Goal: Answer question/provide support

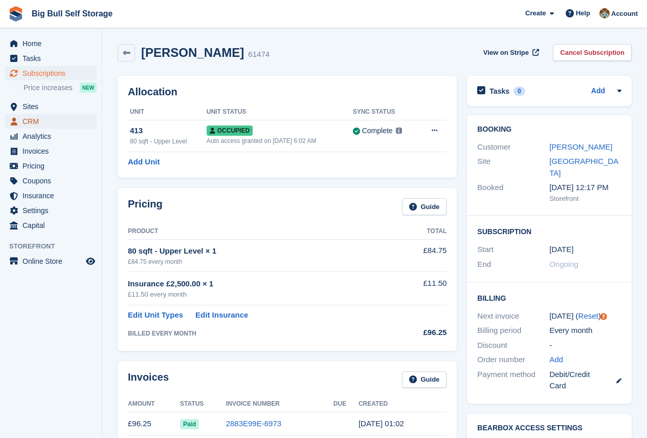
click at [33, 119] on span "CRM" at bounding box center [53, 121] width 61 height 14
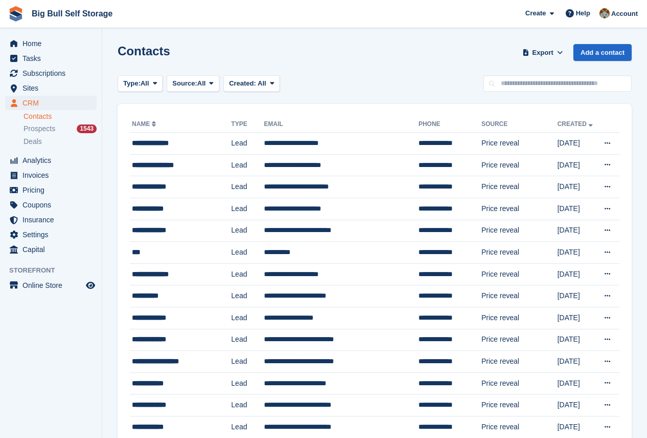
click at [38, 113] on link "Contacts" at bounding box center [60, 117] width 73 height 10
click at [173, 144] on div "**********" at bounding box center [179, 143] width 94 height 11
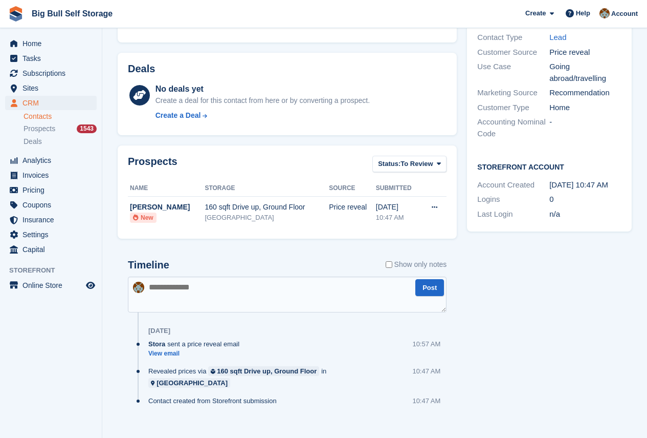
scroll to position [214, 0]
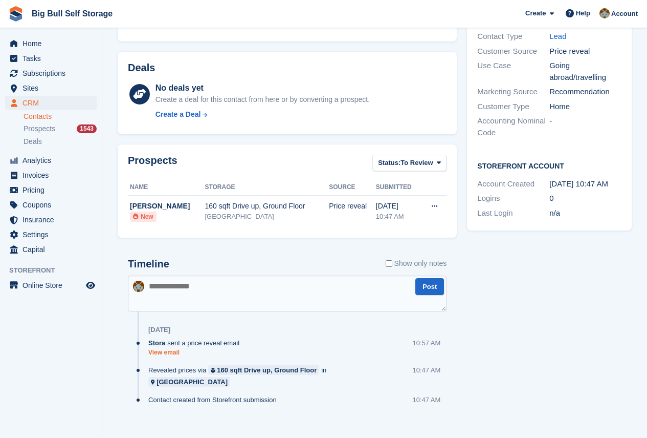
click at [170, 352] on link "View email" at bounding box center [196, 352] width 96 height 9
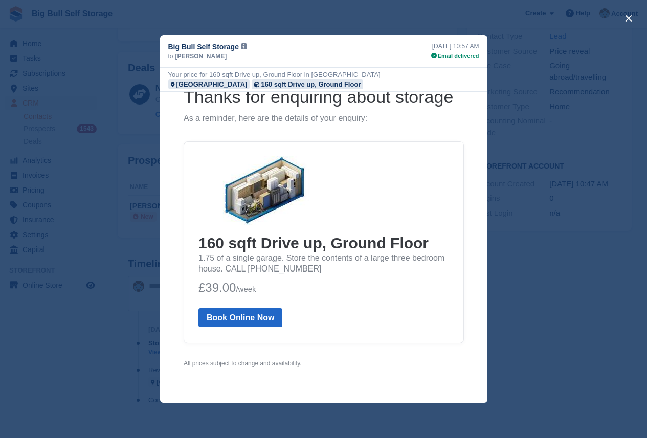
scroll to position [102, 0]
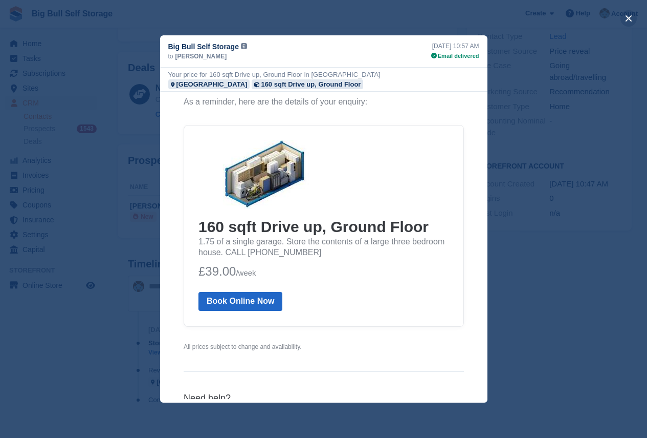
click at [629, 16] on button "close" at bounding box center [629, 18] width 16 height 16
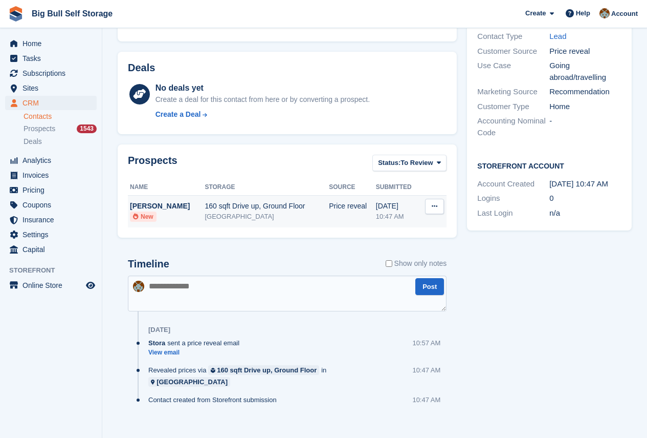
scroll to position [0, 0]
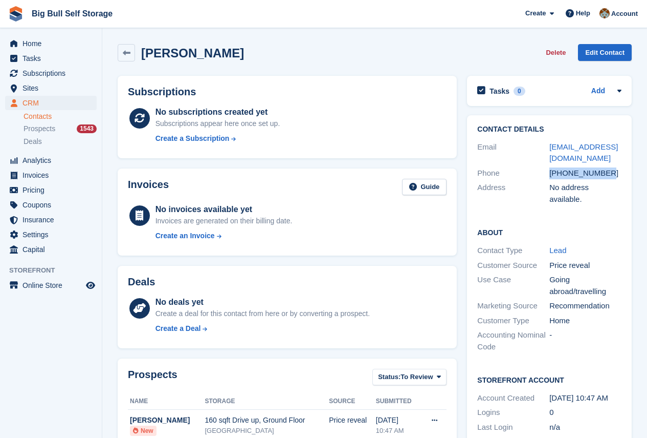
drag, startPoint x: 605, startPoint y: 173, endPoint x: 546, endPoint y: 173, distance: 59.4
click at [546, 173] on div "Phone +447939285713" at bounding box center [549, 173] width 144 height 15
copy div "+447939285713"
drag, startPoint x: 568, startPoint y: 159, endPoint x: 549, endPoint y: 147, distance: 22.3
click at [549, 147] on div "Email stanastaite@gmail.com" at bounding box center [549, 153] width 144 height 26
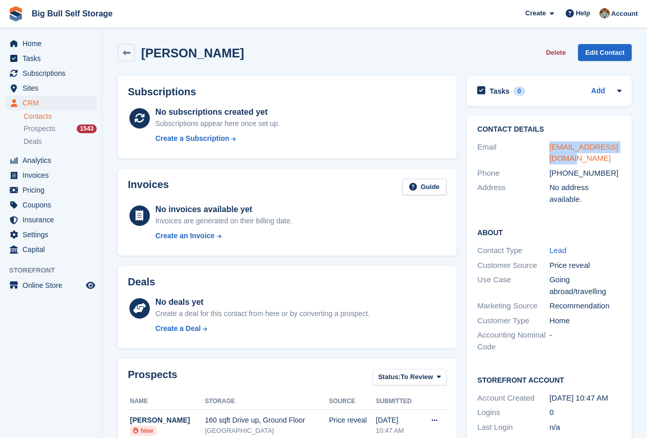
copy div "stanastaite@gmail.com"
click at [43, 75] on span "Subscriptions" at bounding box center [53, 73] width 61 height 14
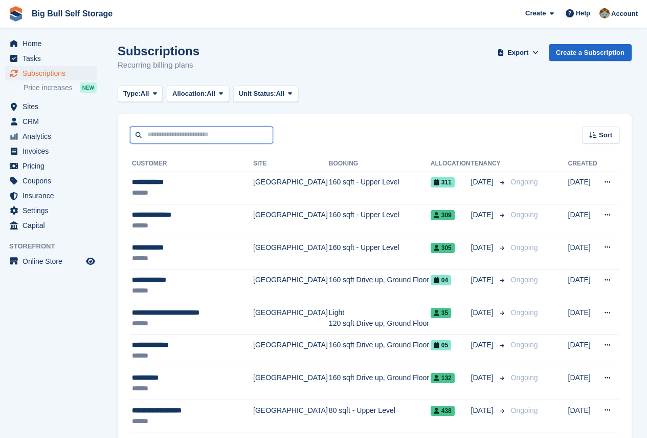
click at [180, 137] on input "text" at bounding box center [201, 134] width 143 height 17
type input "***"
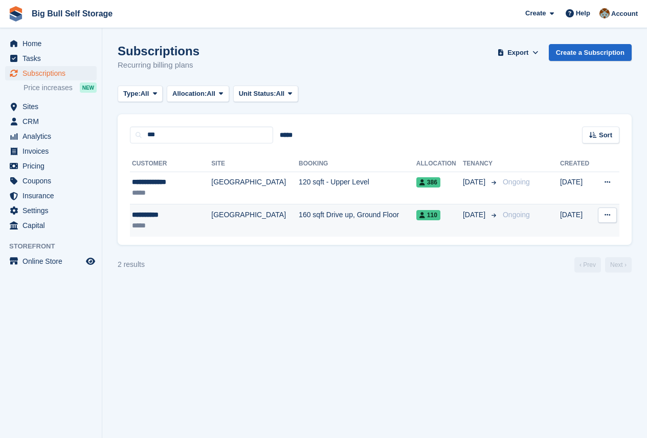
click at [162, 215] on div "**********" at bounding box center [166, 214] width 68 height 11
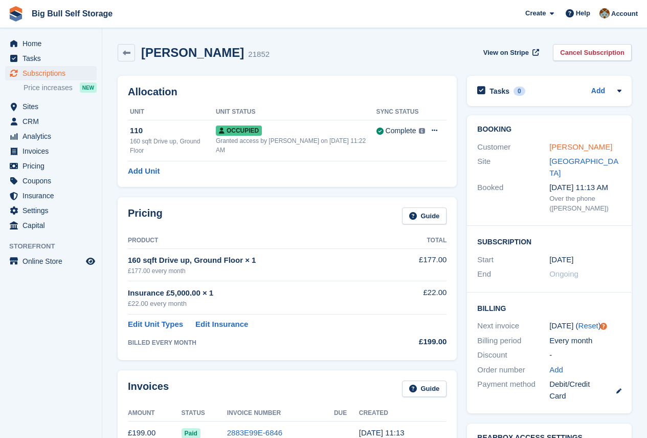
click at [587, 145] on link "[PERSON_NAME]" at bounding box center [581, 146] width 63 height 9
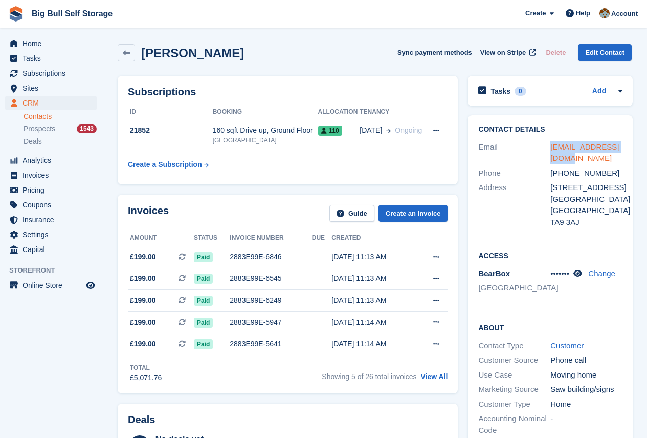
drag, startPoint x: 574, startPoint y: 159, endPoint x: 551, endPoint y: 150, distance: 24.1
click at [551, 150] on div "[EMAIL_ADDRESS][DOMAIN_NAME]" at bounding box center [587, 152] width 72 height 23
copy link "[EMAIL_ADDRESS][DOMAIN_NAME]"
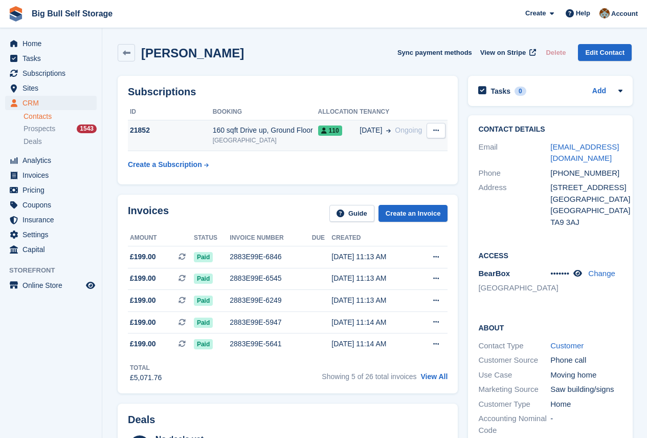
click at [144, 128] on div "21852" at bounding box center [170, 130] width 85 height 11
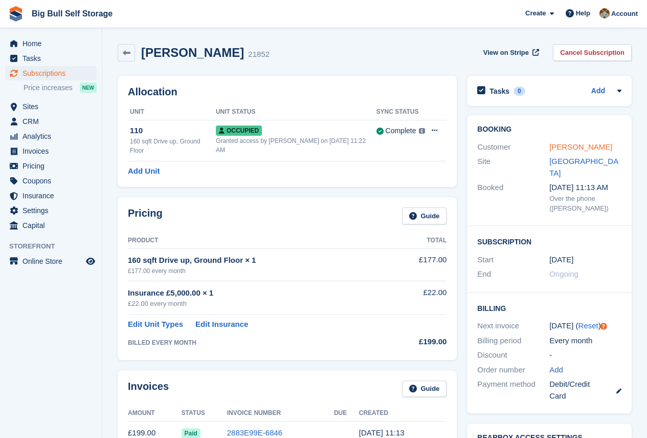
click at [580, 146] on link "[PERSON_NAME]" at bounding box center [581, 146] width 63 height 9
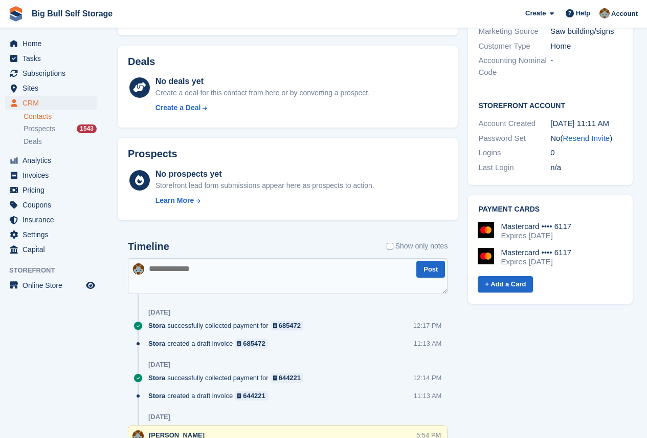
scroll to position [358, 0]
click at [179, 273] on textarea at bounding box center [288, 275] width 320 height 36
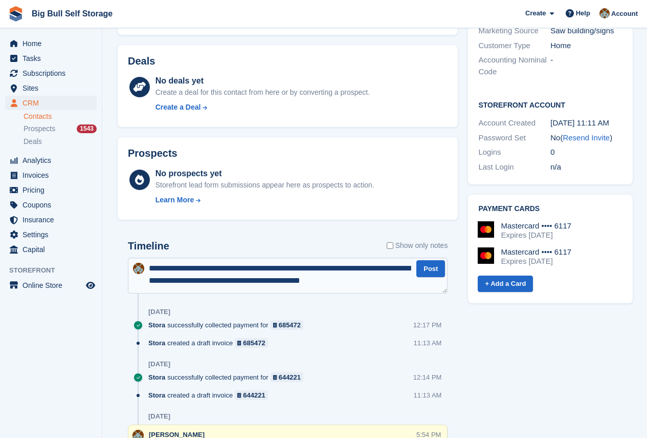
type textarea "**********"
